Goal: Information Seeking & Learning: Check status

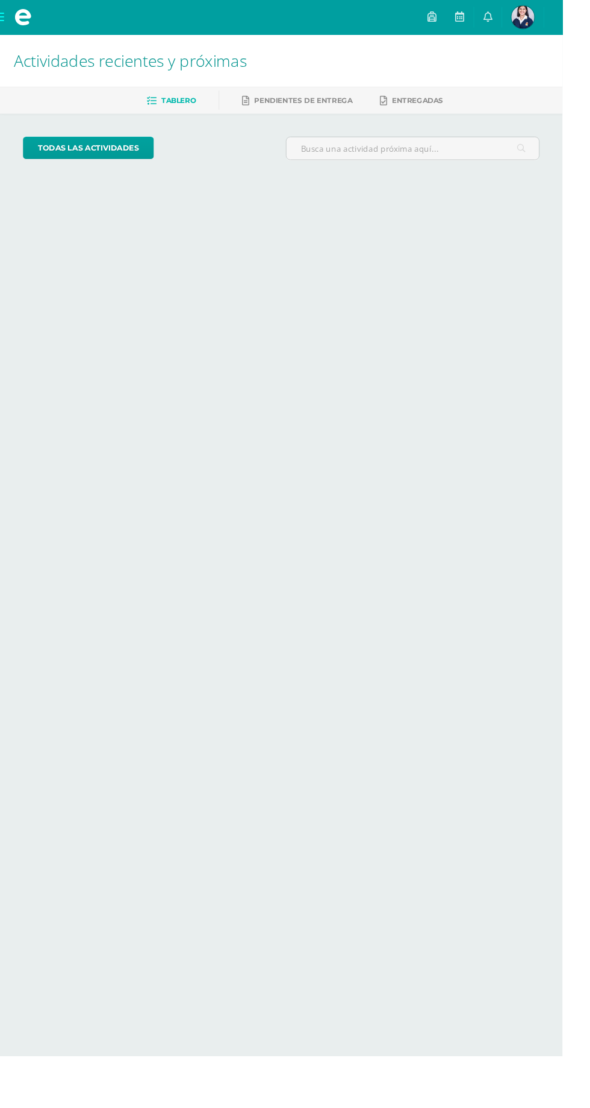
click at [561, 28] on img at bounding box center [549, 18] width 24 height 24
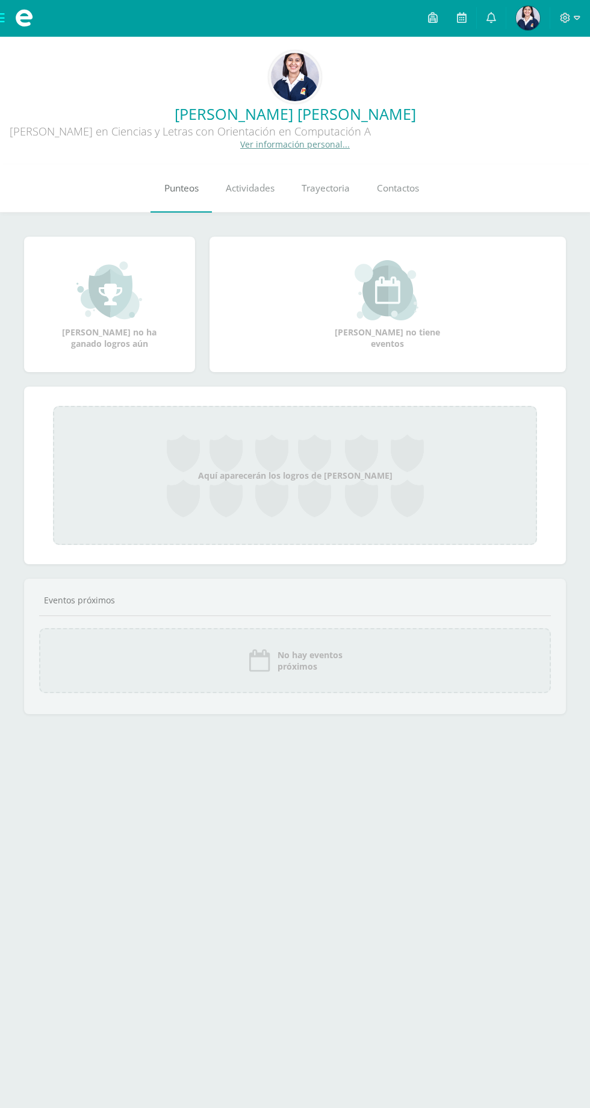
click at [151, 193] on link "Punteos" at bounding box center [181, 188] width 61 height 48
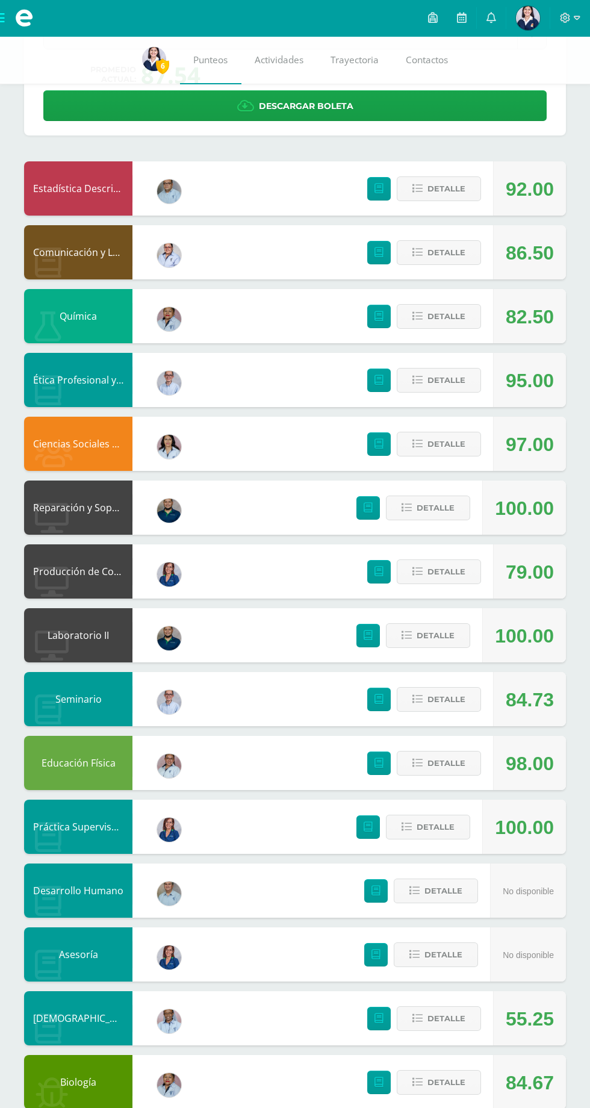
scroll to position [136, 0]
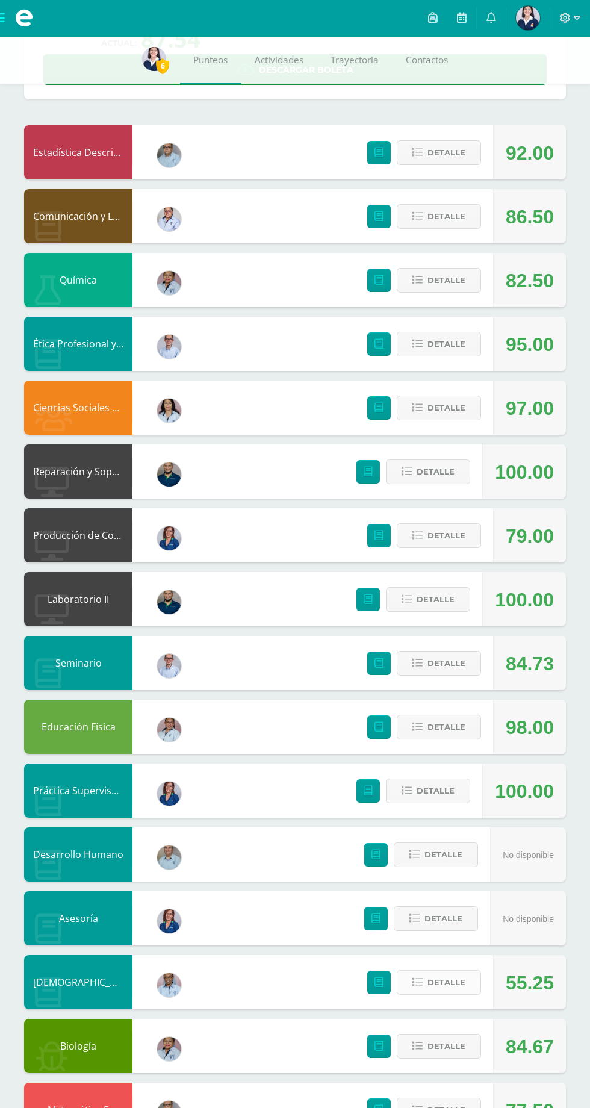
click at [457, 994] on span "Detalle" at bounding box center [447, 982] width 38 height 22
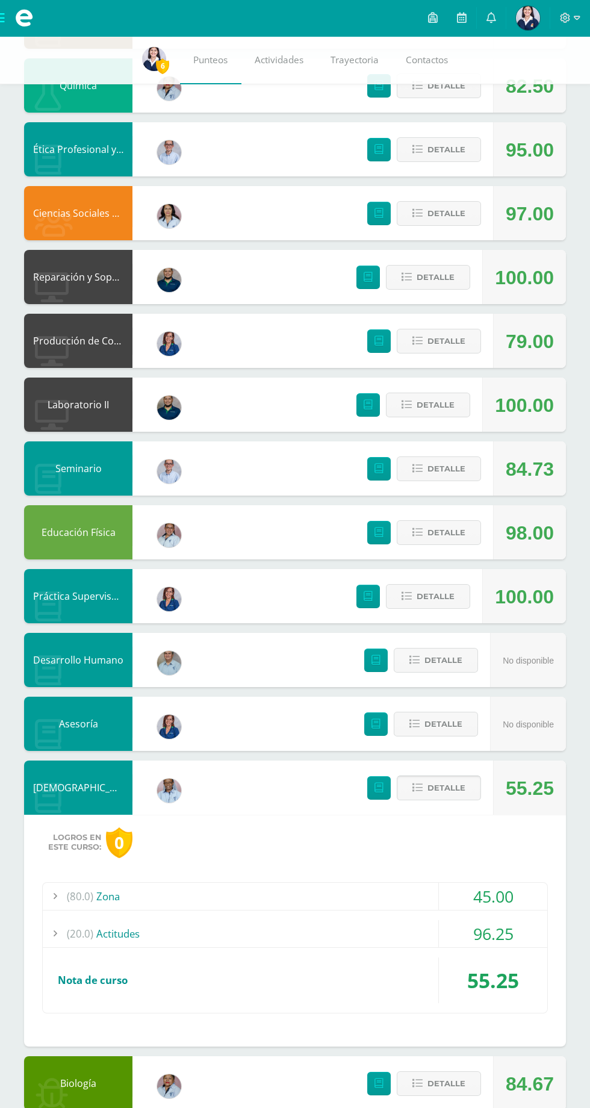
scroll to position [340, 0]
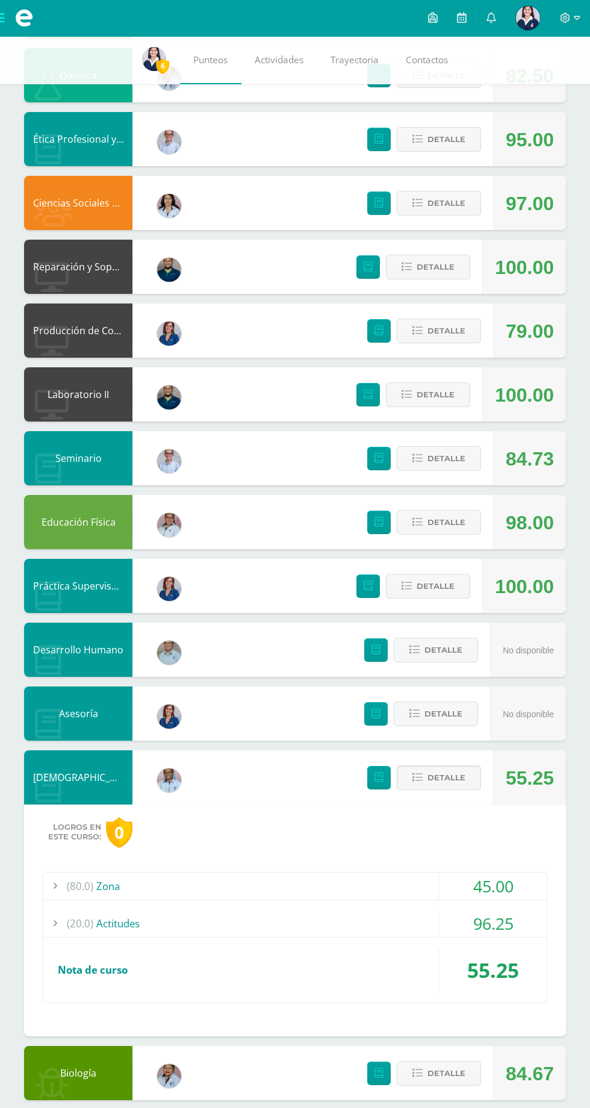
click at [470, 885] on div "45.00" at bounding box center [493, 886] width 108 height 27
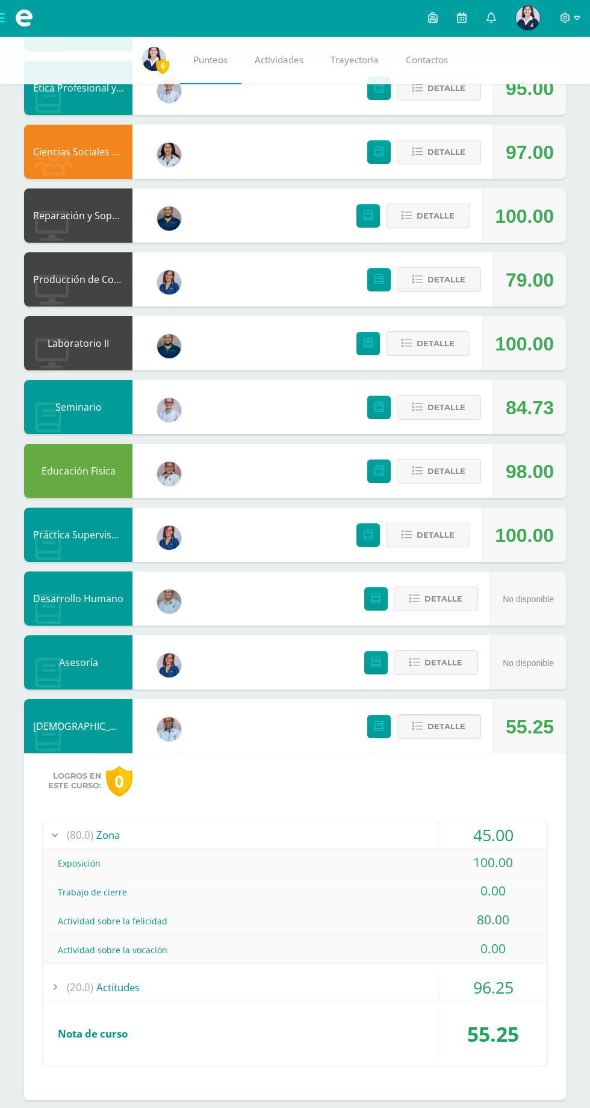
scroll to position [426, 0]
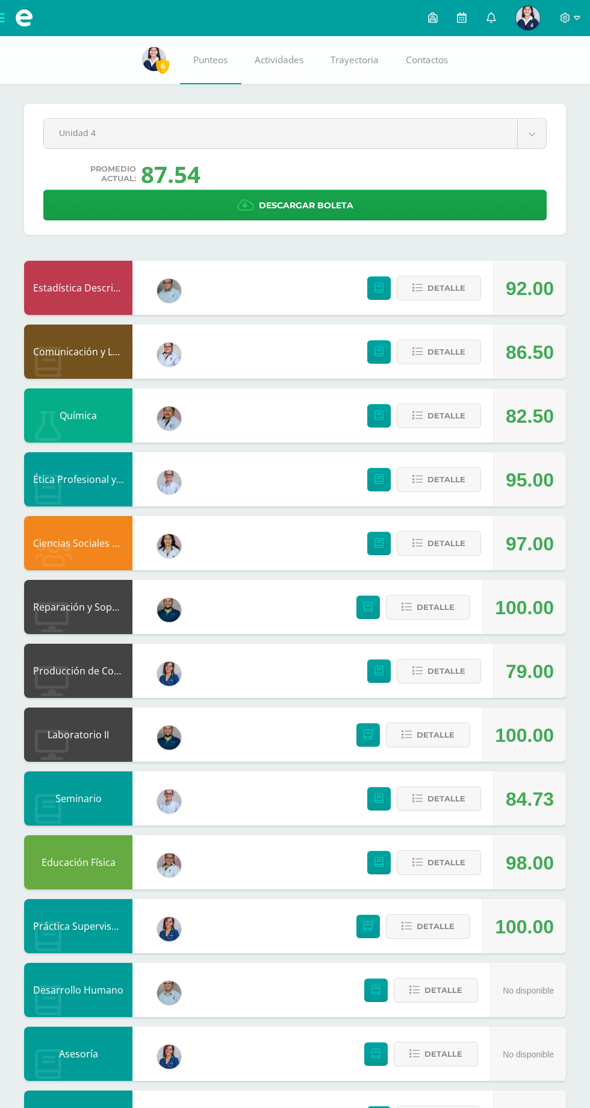
scroll to position [252, 0]
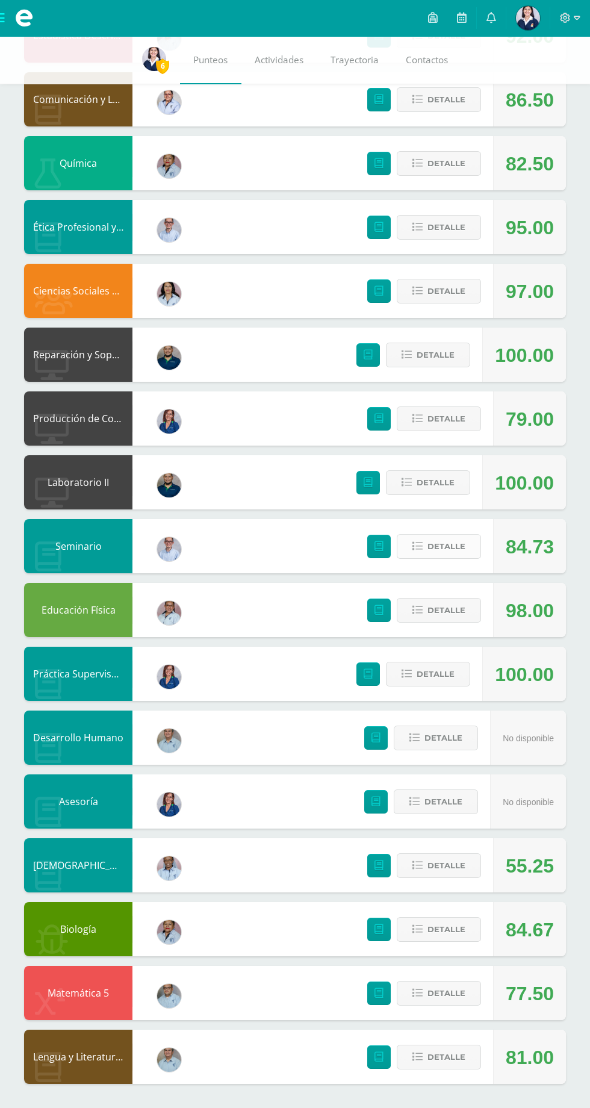
click at [441, 547] on span "Detalle" at bounding box center [447, 546] width 38 height 22
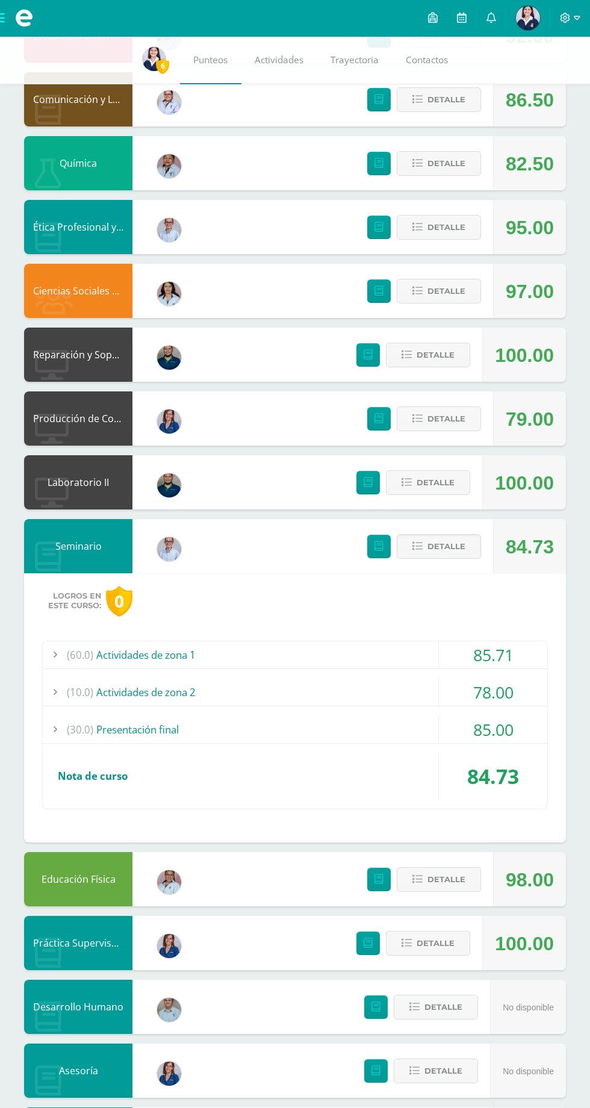
click at [456, 649] on div "85.71" at bounding box center [493, 654] width 108 height 27
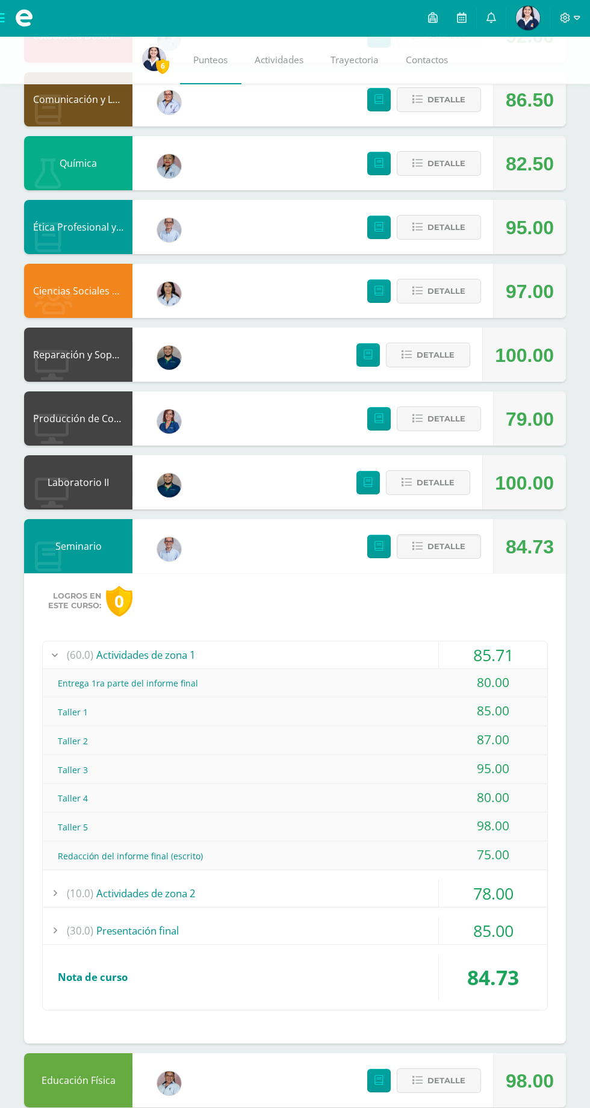
click at [485, 646] on div "85.71" at bounding box center [493, 654] width 108 height 27
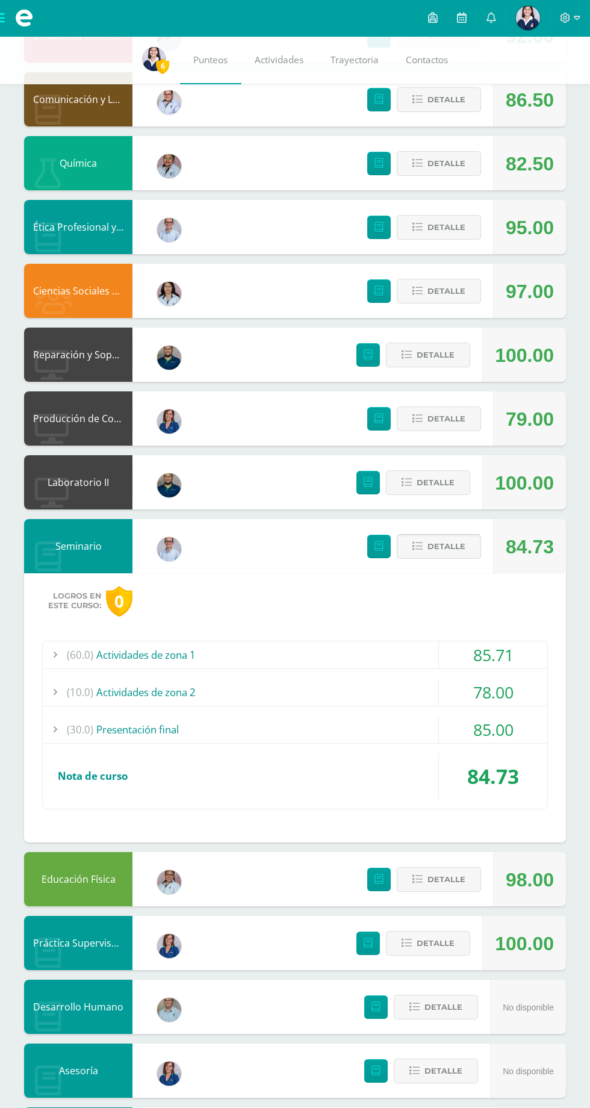
click at [435, 545] on span "Detalle" at bounding box center [447, 546] width 38 height 22
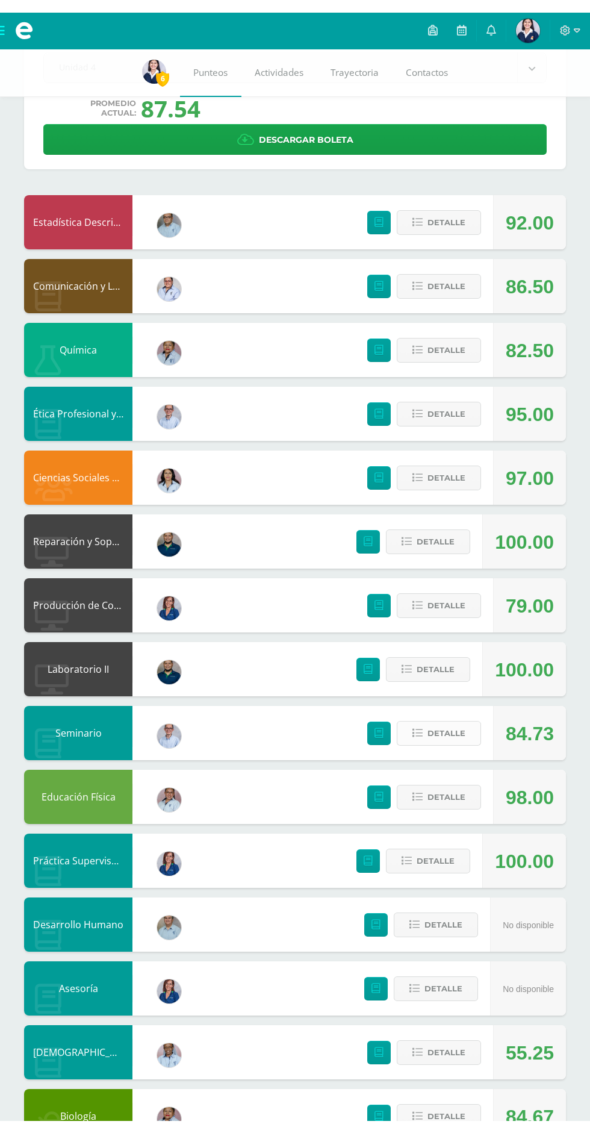
scroll to position [0, 0]
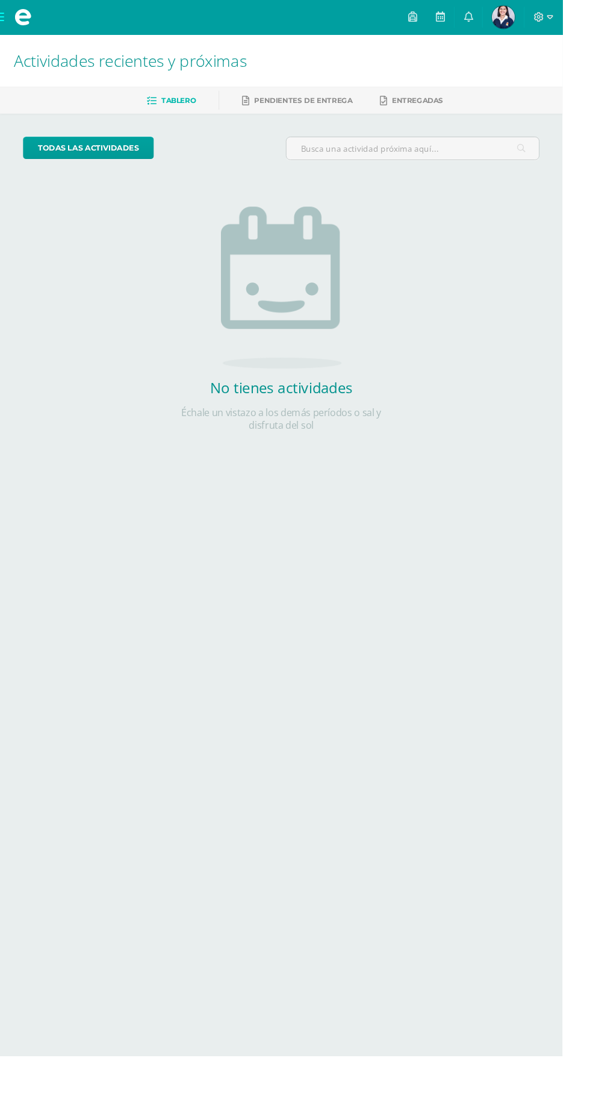
click at [540, 13] on img at bounding box center [528, 18] width 24 height 24
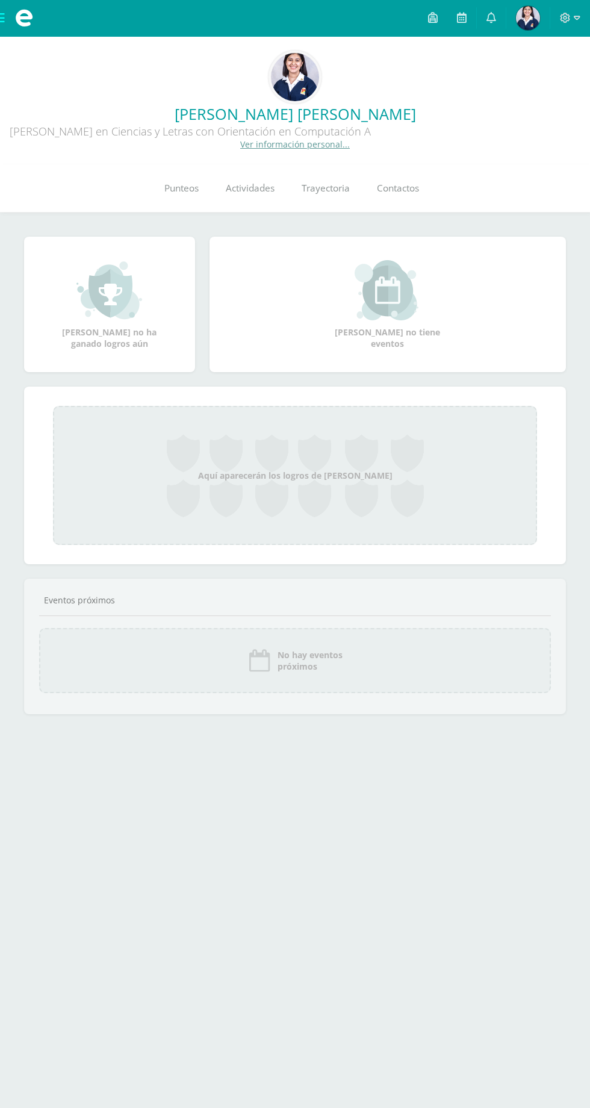
click at [166, 253] on div "Khristel Renata Sofía no ha ganado logros aún Khristel Renata Sofía no tiene ev…" at bounding box center [295, 483] width 590 height 540
click at [165, 213] on link "Punteos" at bounding box center [181, 188] width 61 height 48
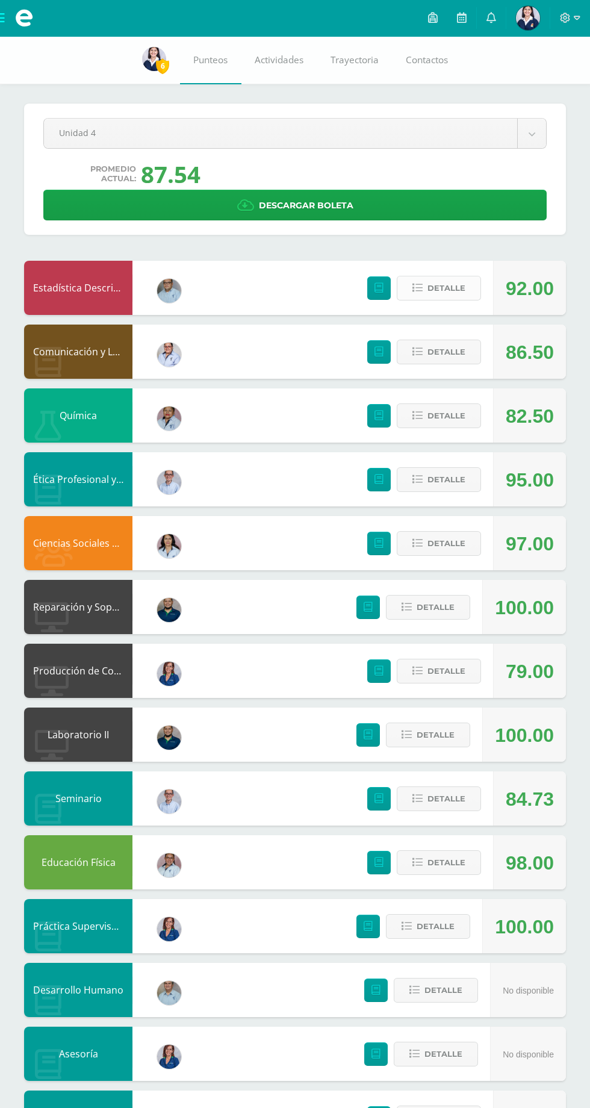
click at [439, 285] on span "Detalle" at bounding box center [447, 288] width 38 height 22
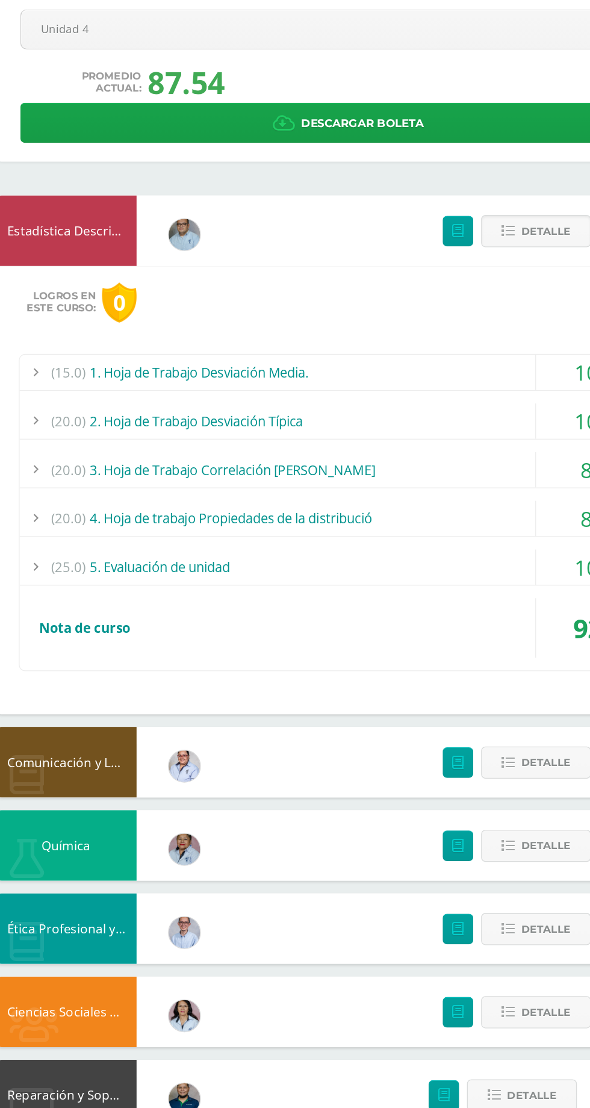
click at [63, 463] on div at bounding box center [55, 471] width 24 height 27
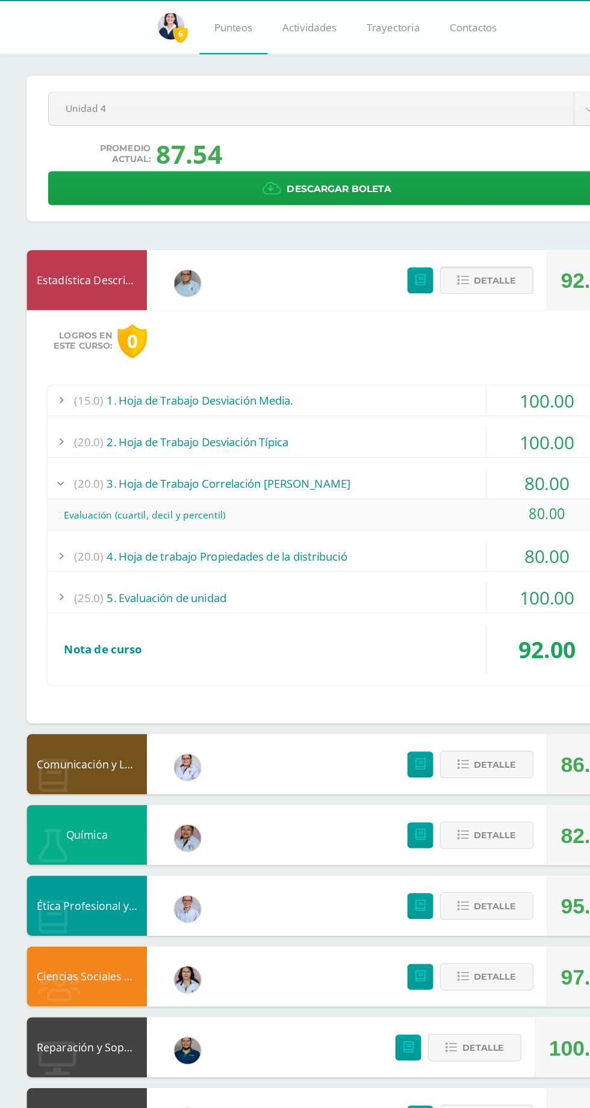
click at [431, 285] on span "Detalle" at bounding box center [447, 288] width 38 height 22
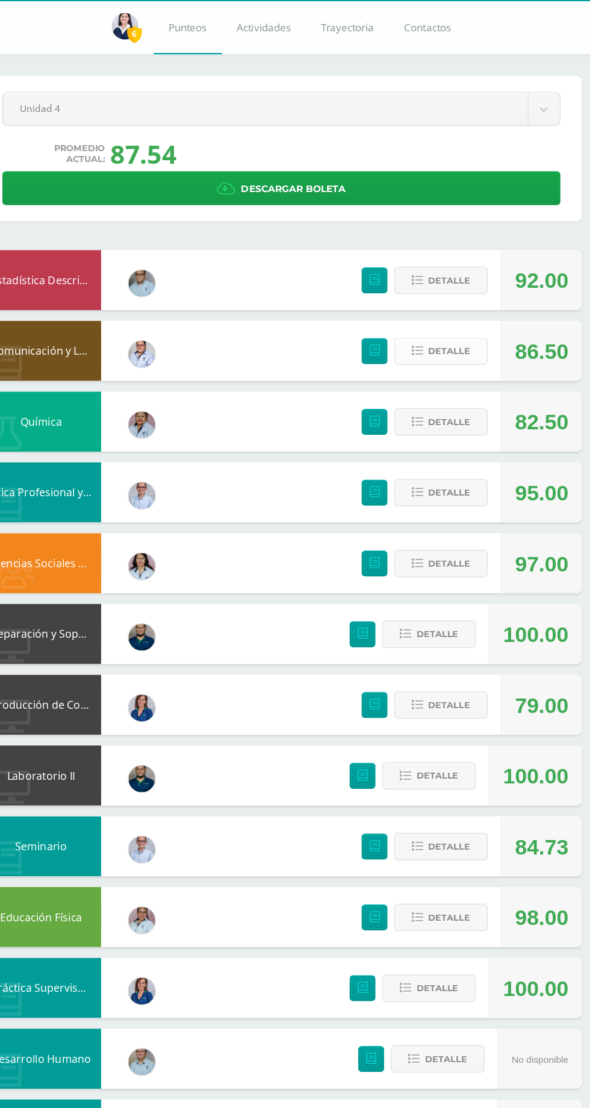
click at [444, 353] on span "Detalle" at bounding box center [447, 352] width 38 height 22
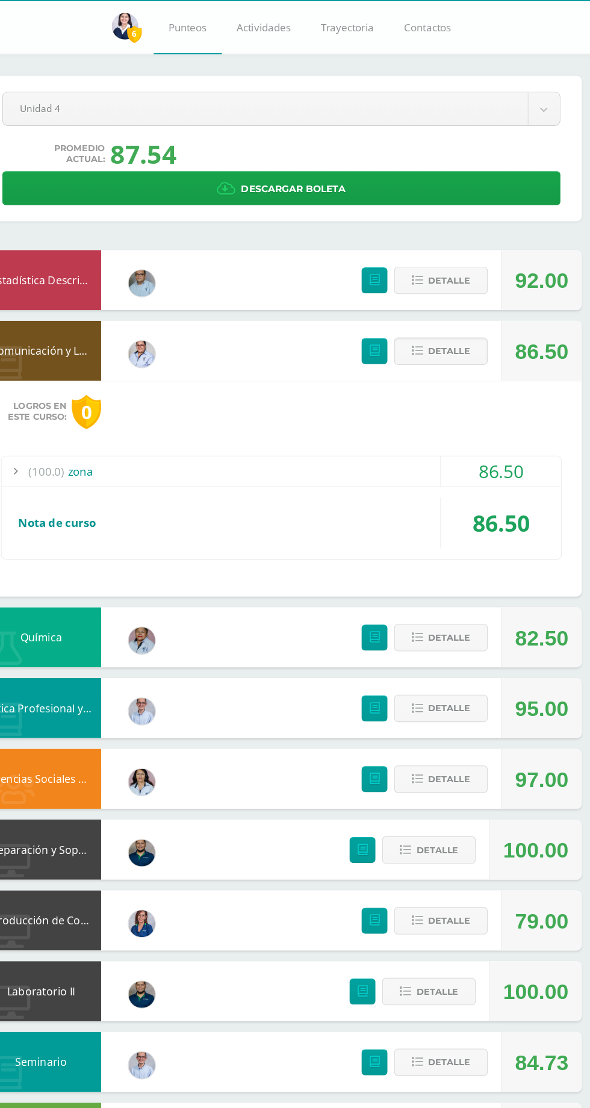
click at [202, 447] on div "(100.0) zona" at bounding box center [295, 460] width 505 height 27
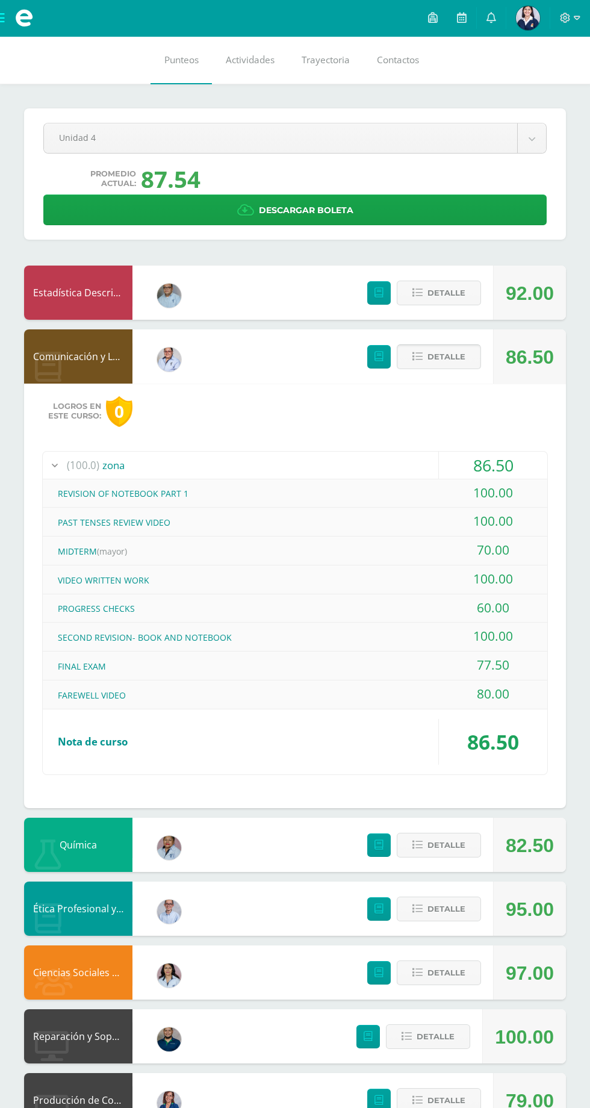
click at [443, 360] on span "Detalle" at bounding box center [447, 357] width 38 height 22
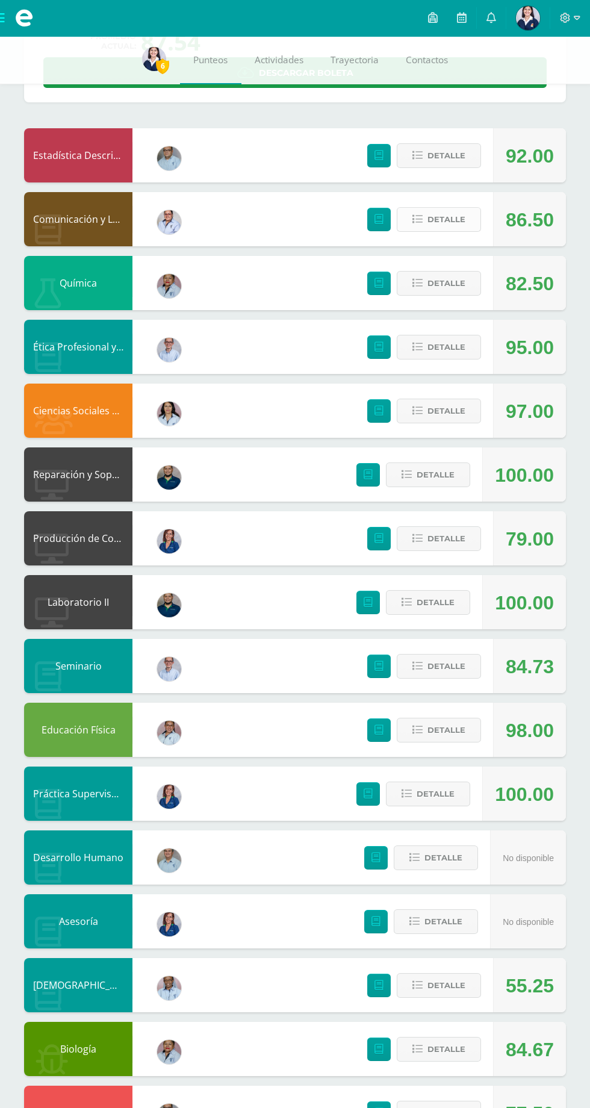
scroll to position [136, 0]
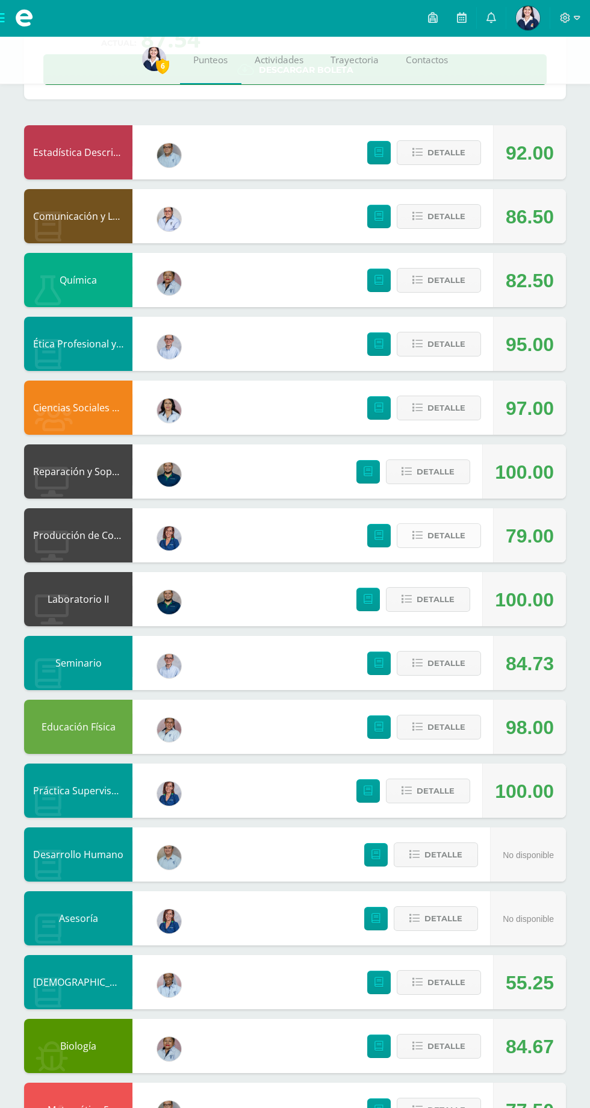
click at [441, 535] on span "Detalle" at bounding box center [447, 536] width 38 height 22
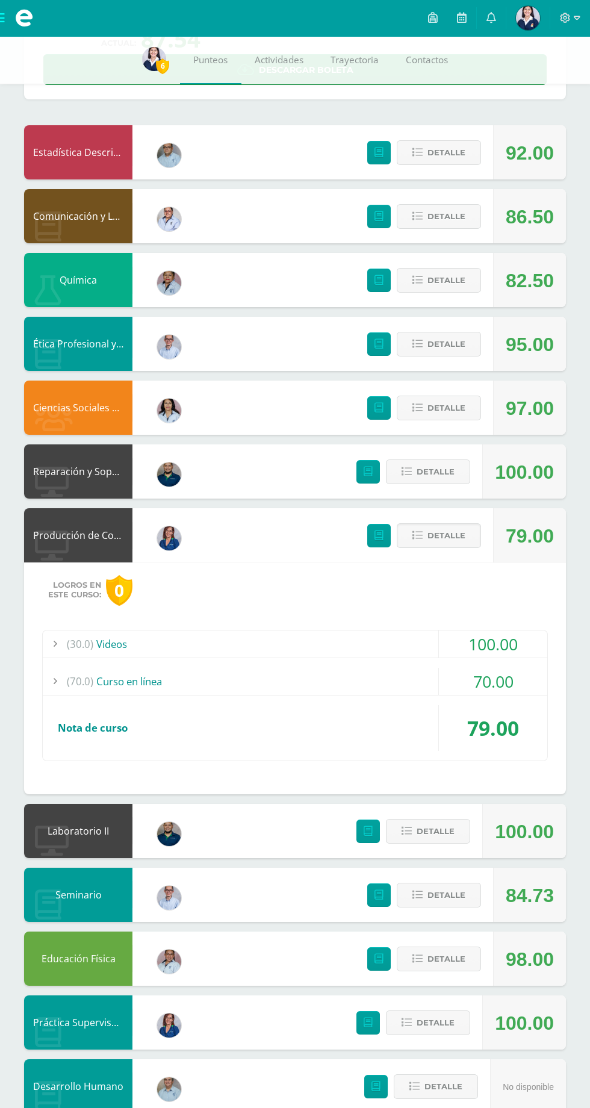
click at [511, 644] on div "100.00" at bounding box center [493, 644] width 108 height 27
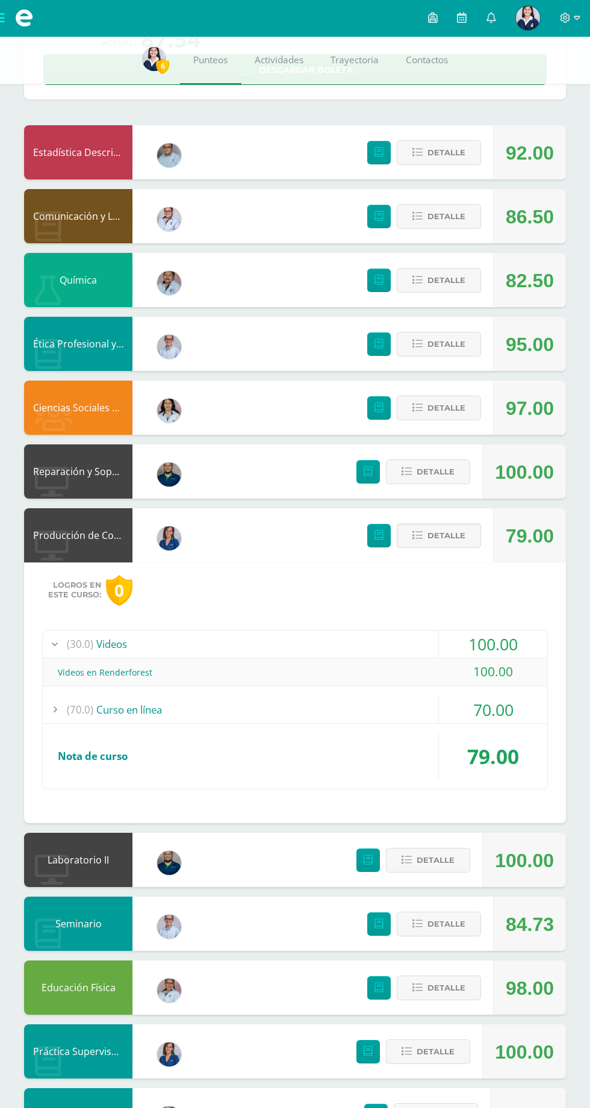
click at [512, 641] on div "100.00" at bounding box center [493, 644] width 108 height 27
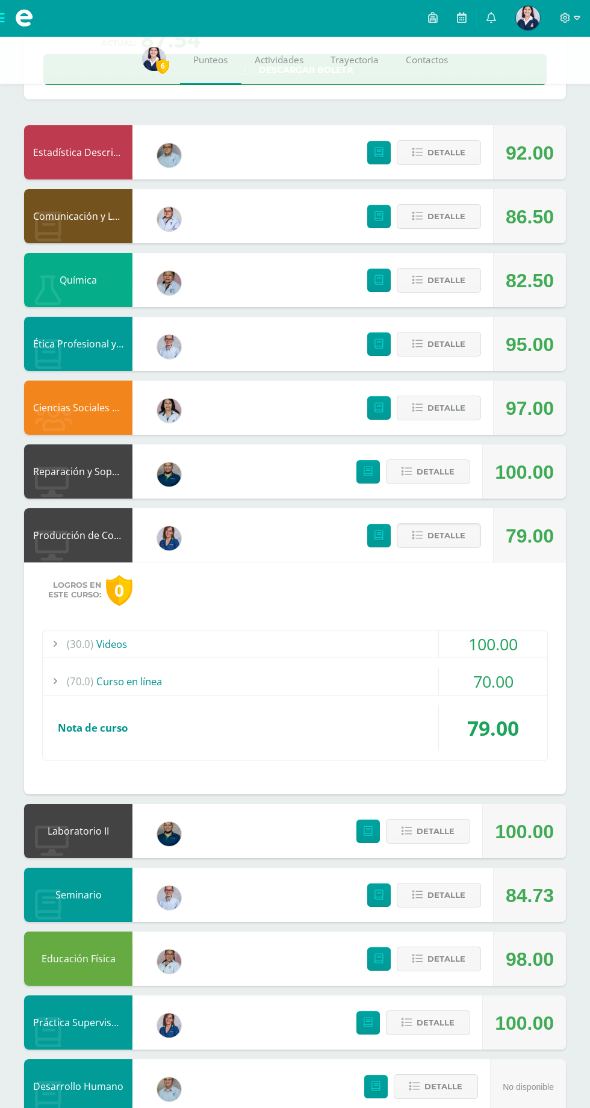
click at [503, 678] on div "70.00" at bounding box center [493, 681] width 108 height 27
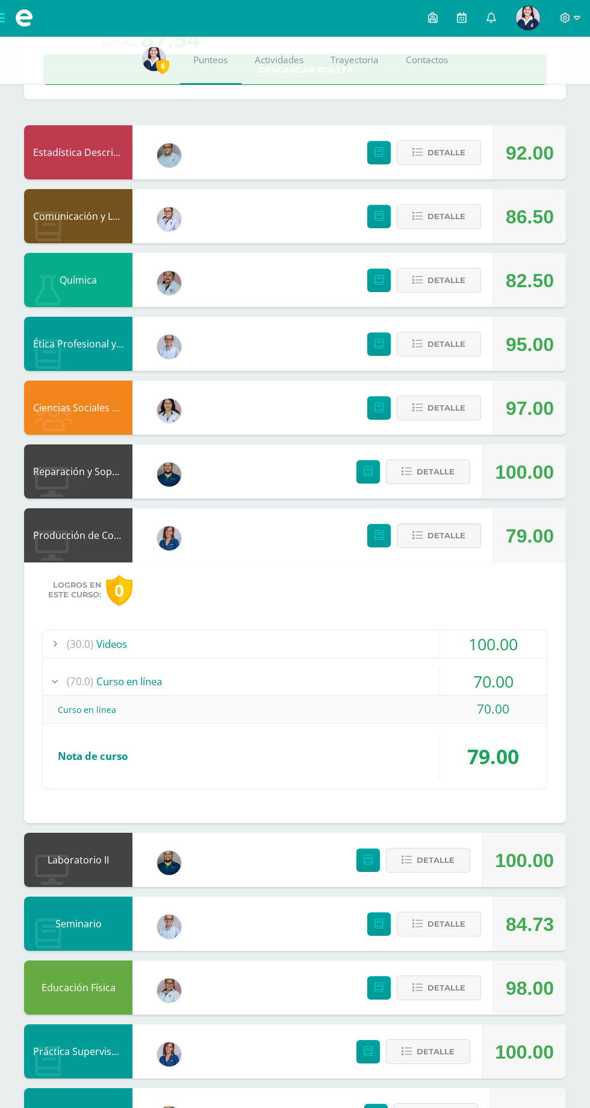
click at [498, 684] on div "70.00" at bounding box center [493, 681] width 108 height 27
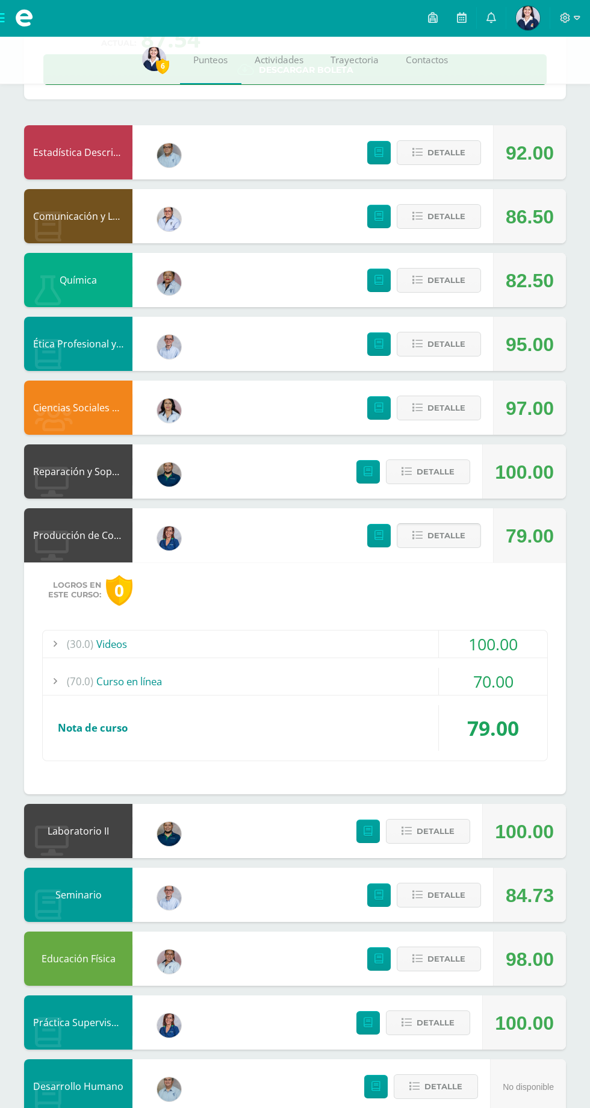
click at [456, 523] on button "Detalle" at bounding box center [439, 535] width 84 height 25
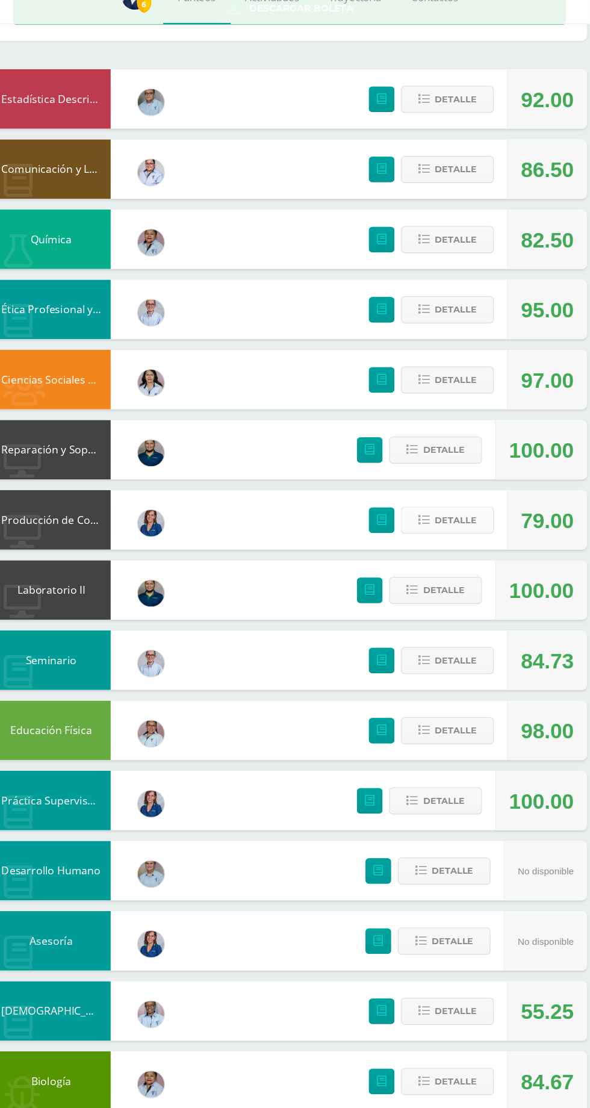
click at [464, 528] on span "Detalle" at bounding box center [447, 536] width 38 height 22
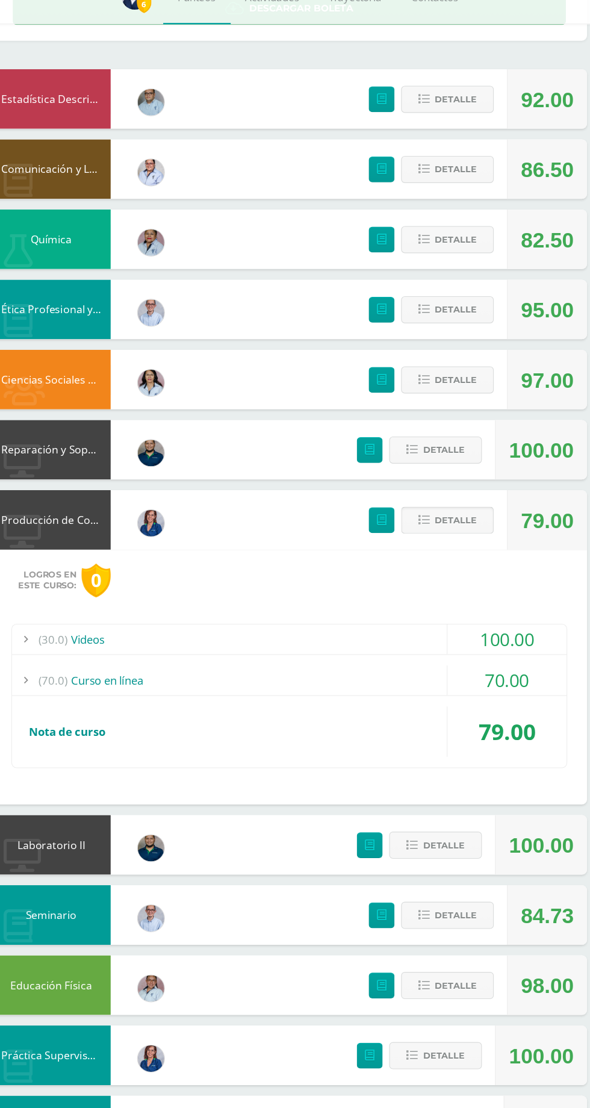
click at [464, 531] on button "Detalle" at bounding box center [439, 535] width 84 height 25
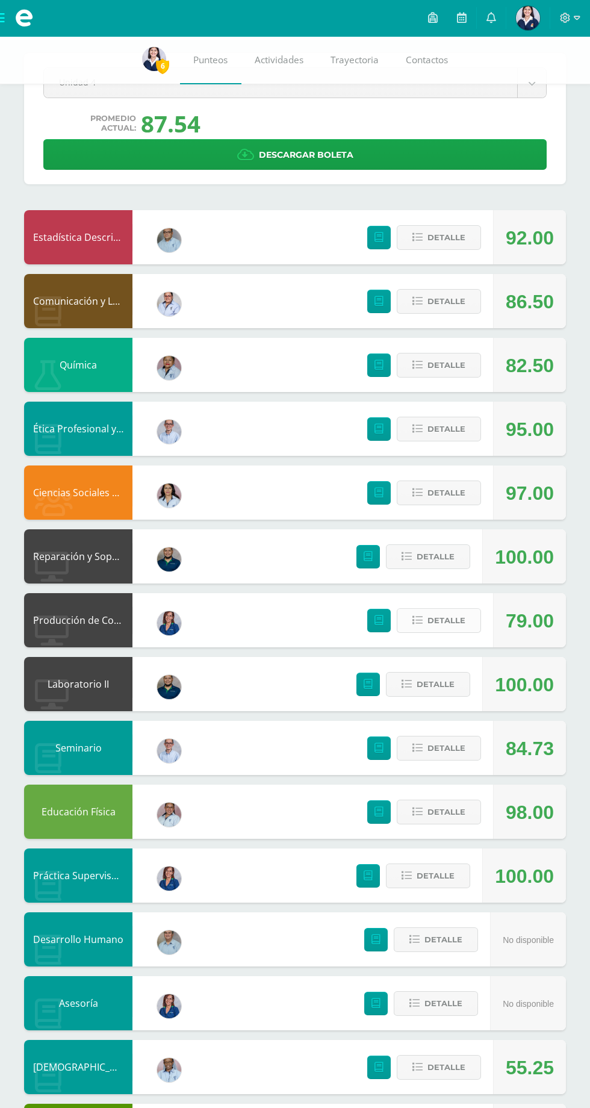
scroll to position [0, 0]
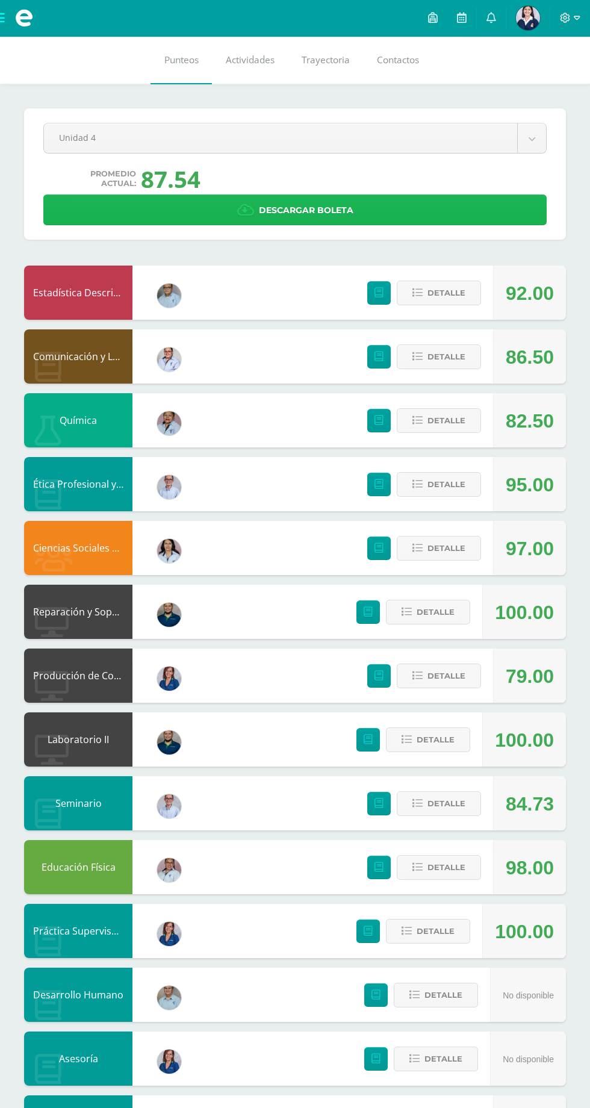
click at [240, 207] on icon at bounding box center [245, 210] width 17 height 13
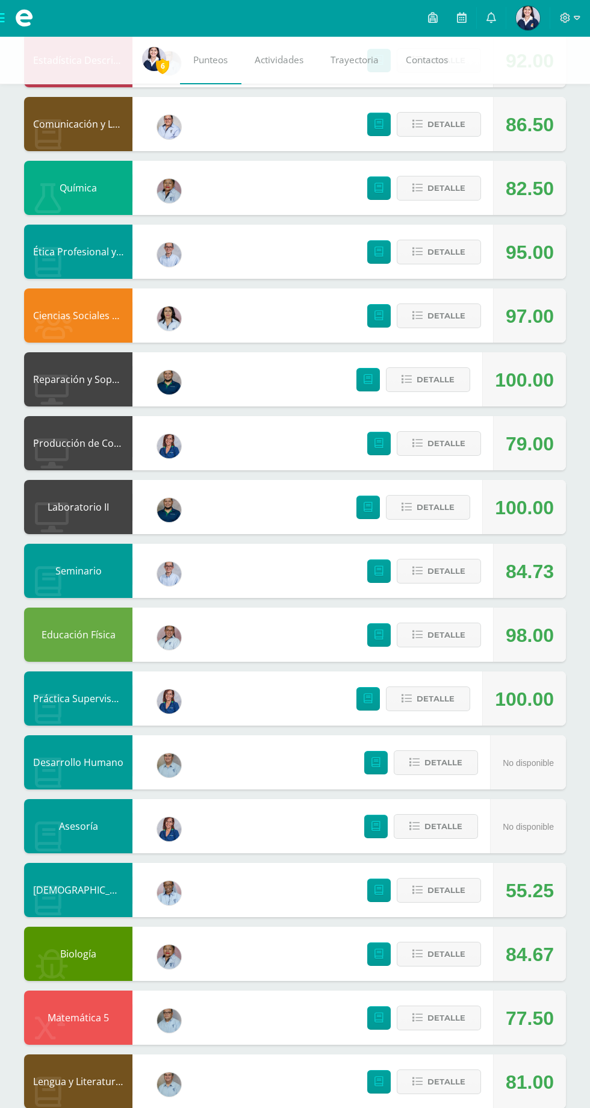
scroll to position [252, 0]
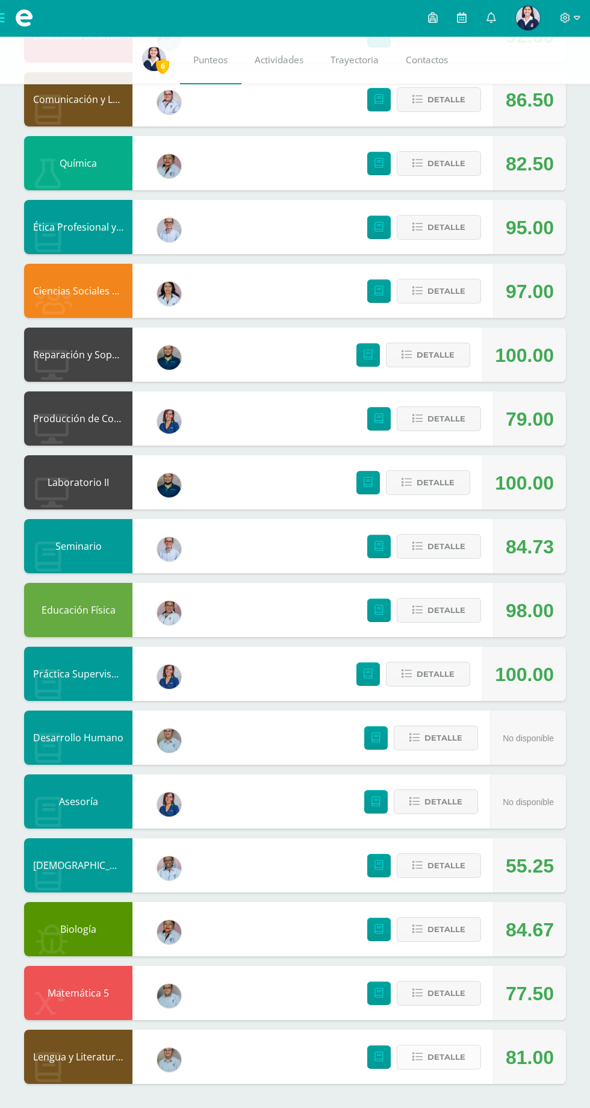
click at [458, 1066] on span "Detalle" at bounding box center [447, 1057] width 38 height 22
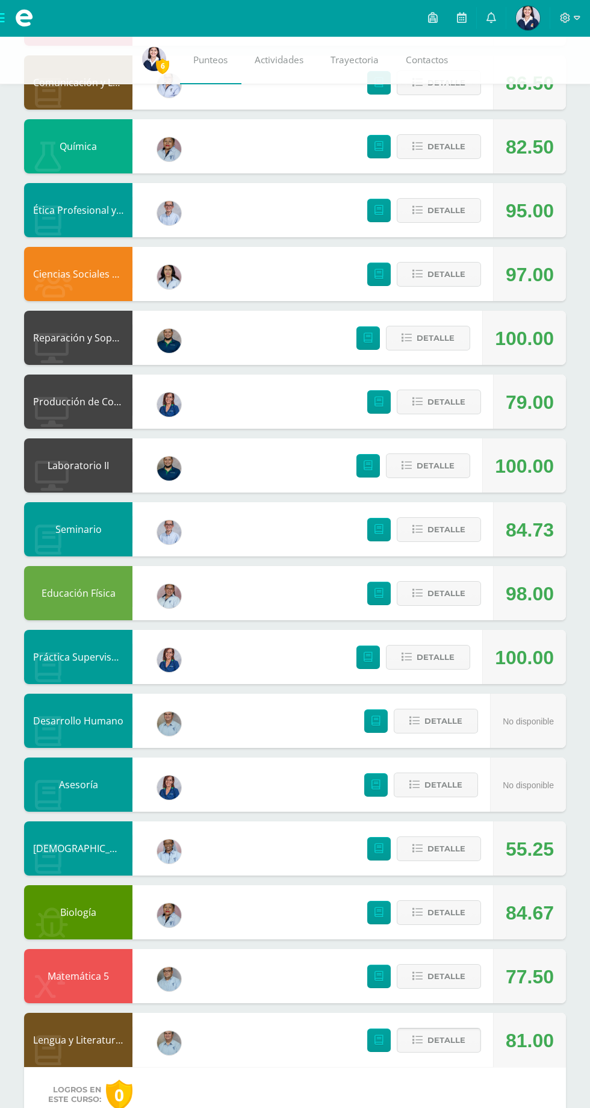
scroll to position [330, 0]
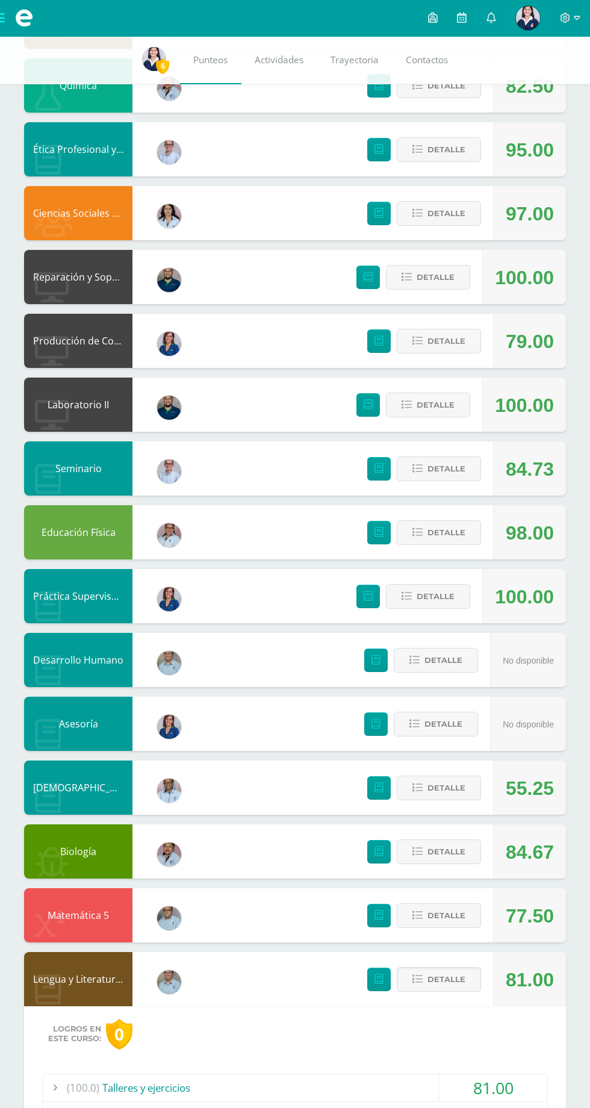
click at [515, 1080] on div "81.00" at bounding box center [493, 1087] width 108 height 27
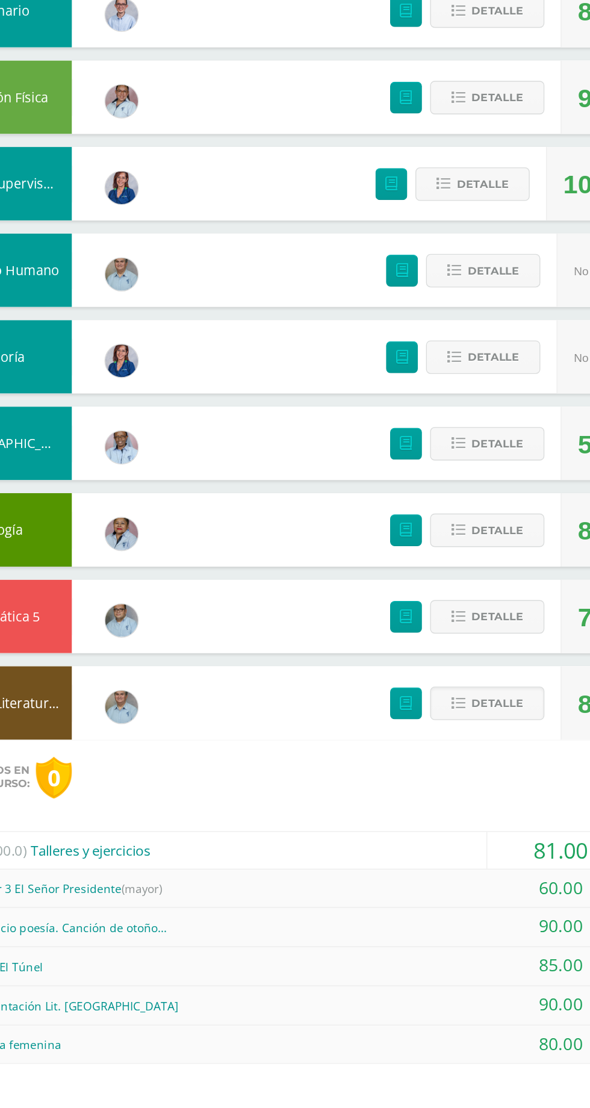
scroll to position [473, 0]
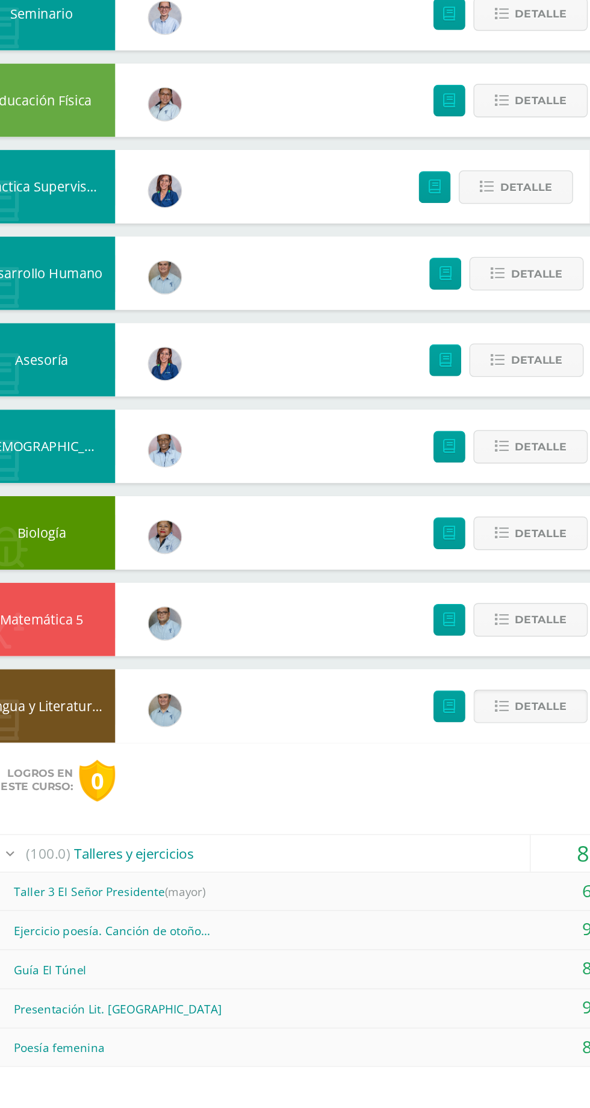
click at [438, 837] on span "Detalle" at bounding box center [447, 837] width 38 height 22
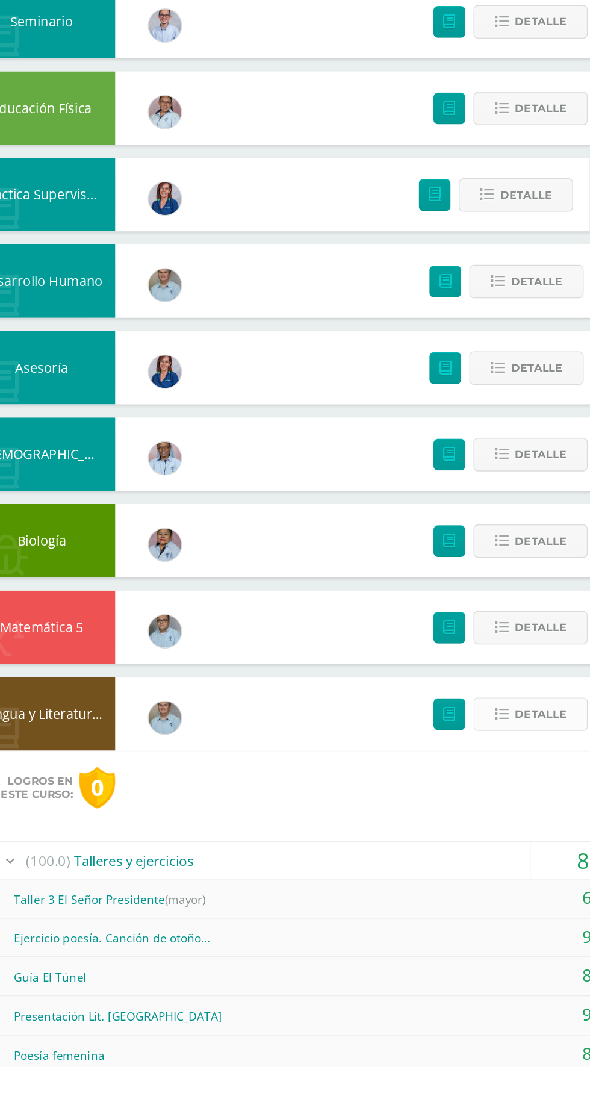
scroll to position [136, 0]
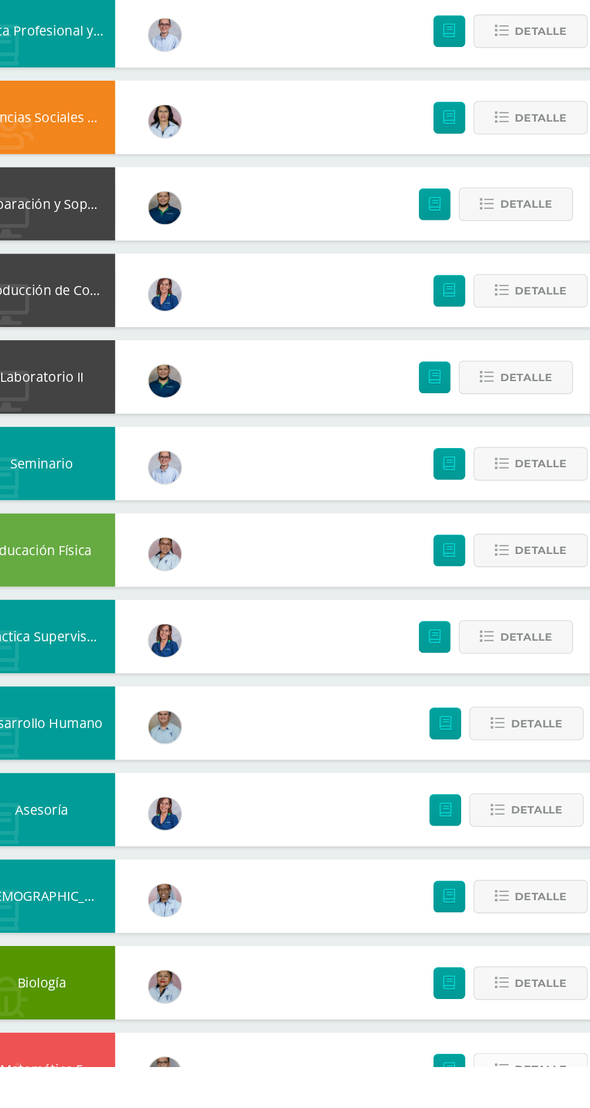
click at [443, 1108] on span "Detalle" at bounding box center [447, 1110] width 38 height 22
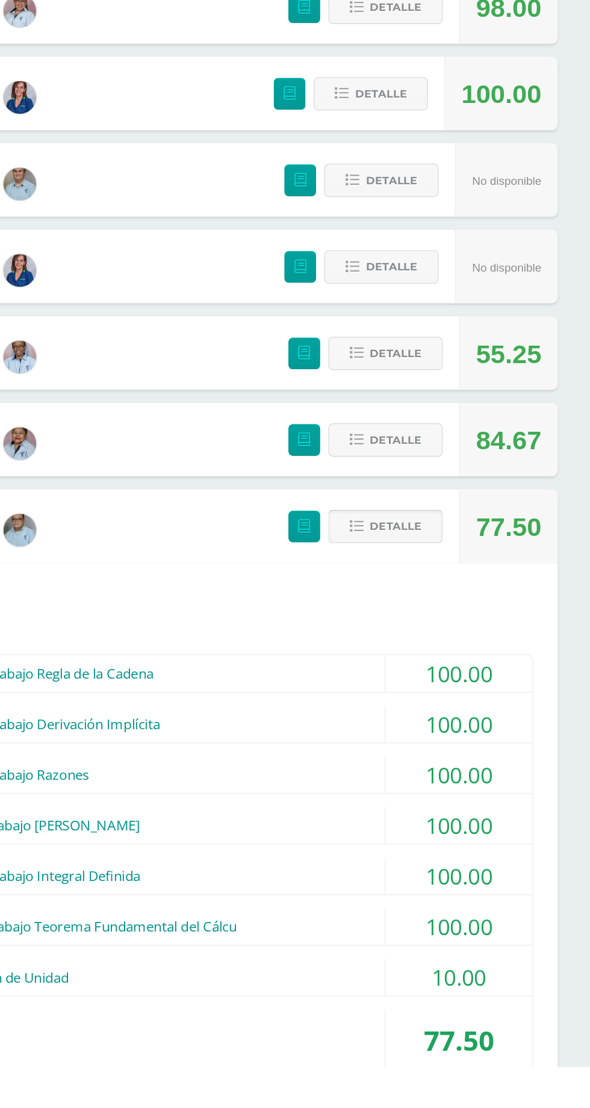
scroll to position [554, 0]
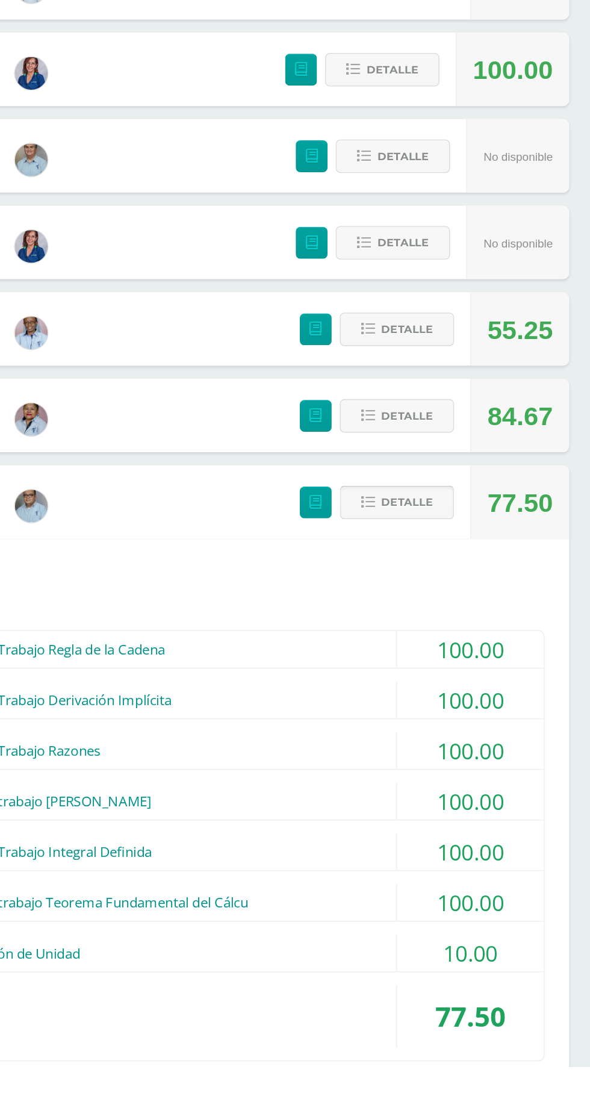
click at [452, 693] on span "Detalle" at bounding box center [447, 692] width 38 height 22
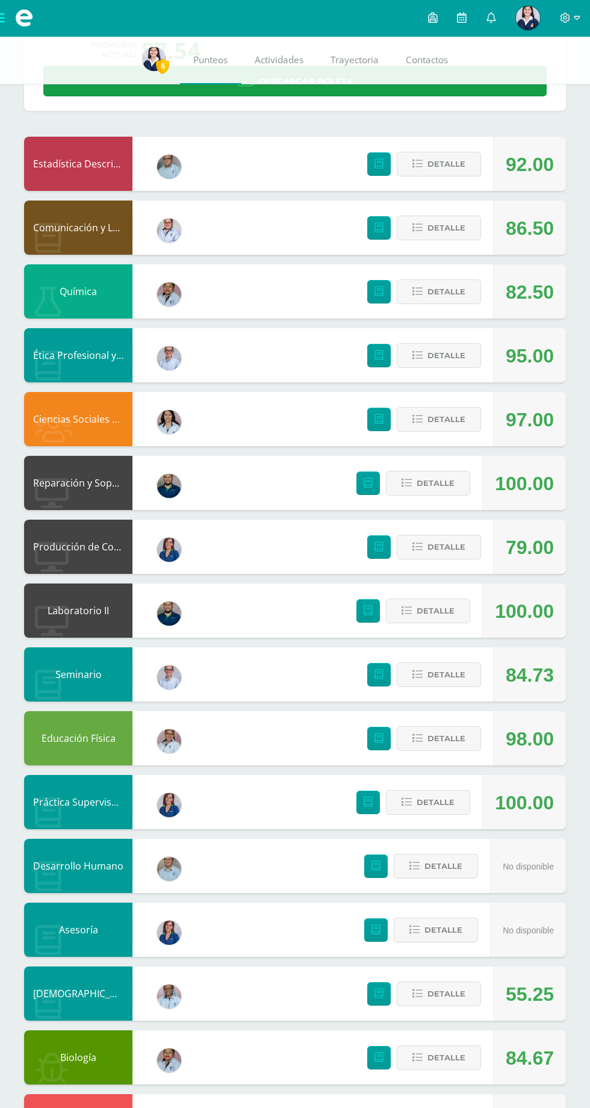
scroll to position [122, 0]
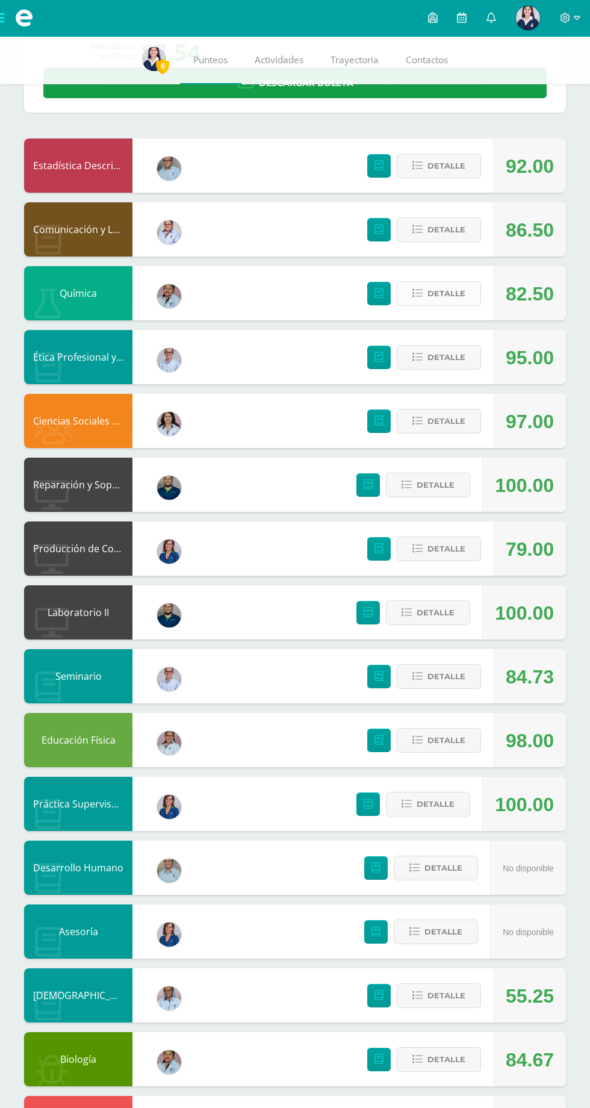
click at [463, 288] on span "Detalle" at bounding box center [447, 293] width 38 height 22
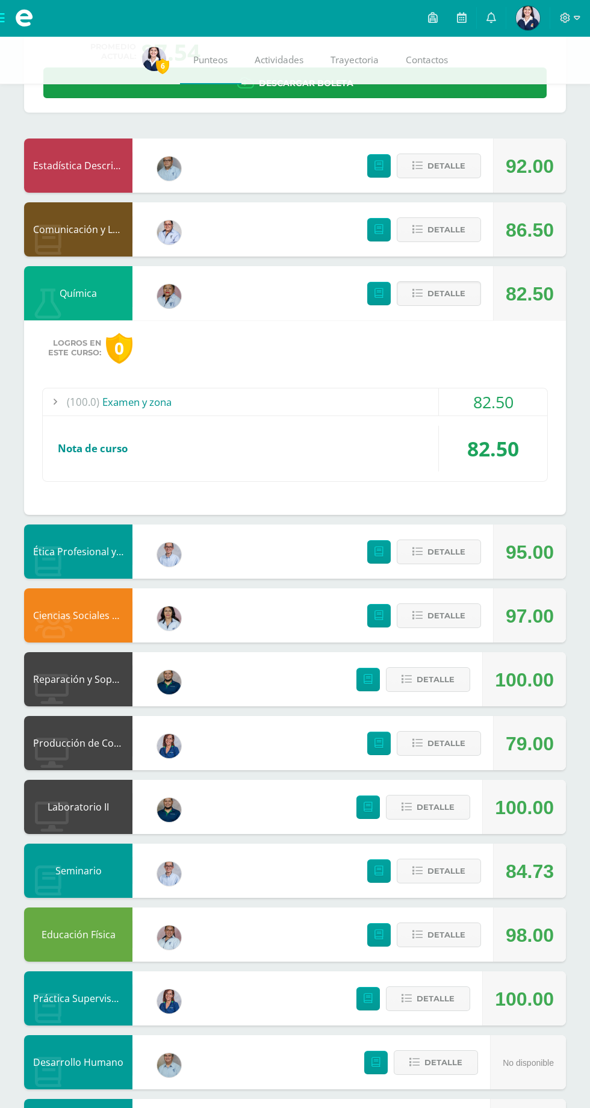
click at [454, 411] on div "82.50" at bounding box center [493, 401] width 108 height 27
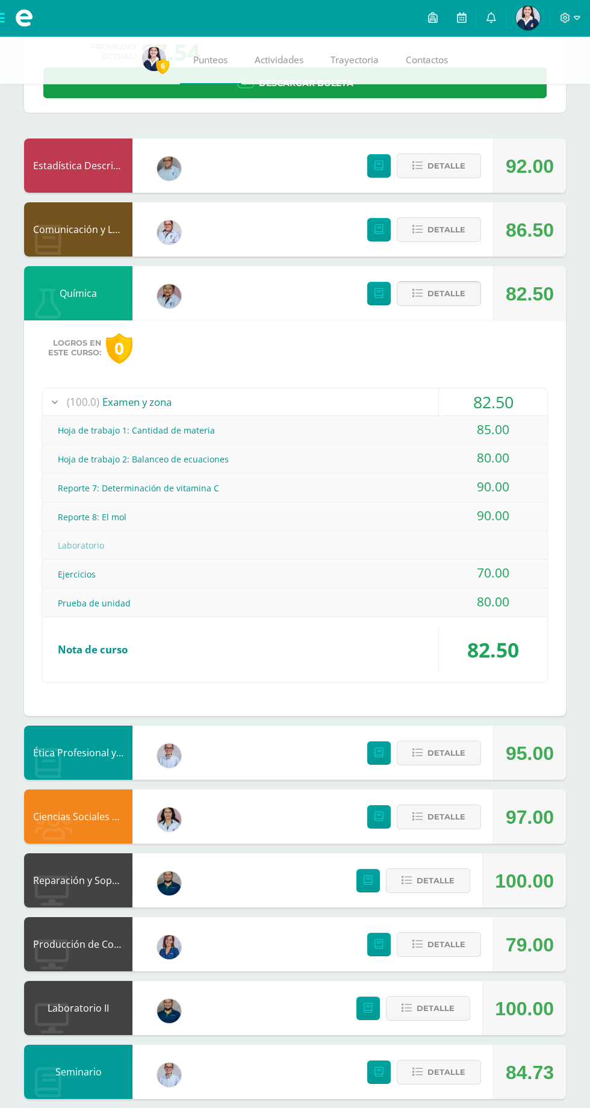
click at [435, 296] on span "Detalle" at bounding box center [447, 293] width 38 height 22
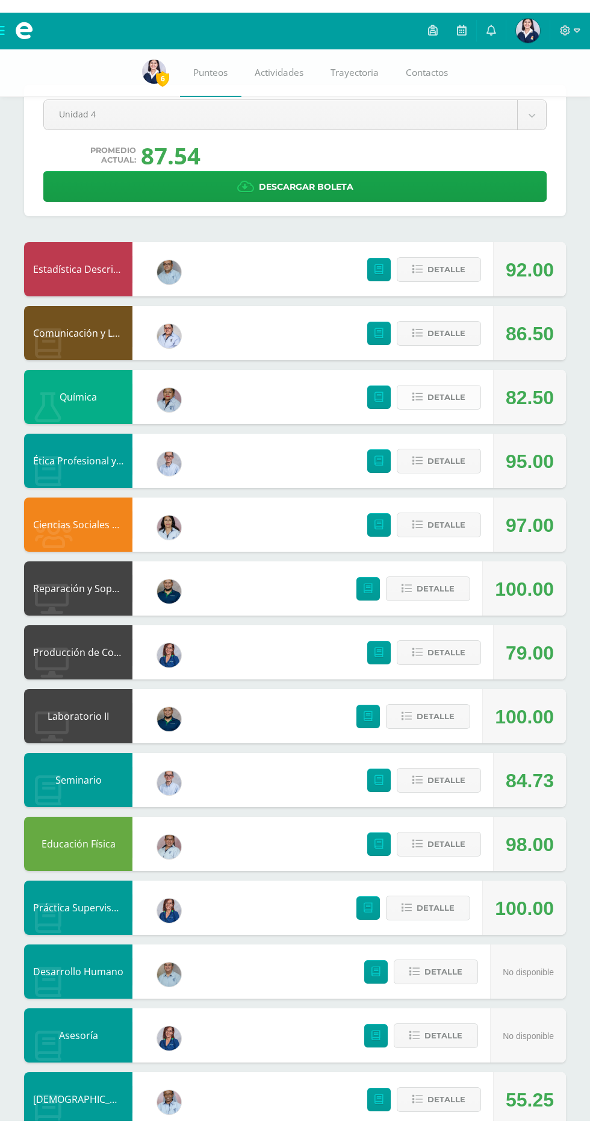
scroll to position [0, 0]
